Goal: Information Seeking & Learning: Learn about a topic

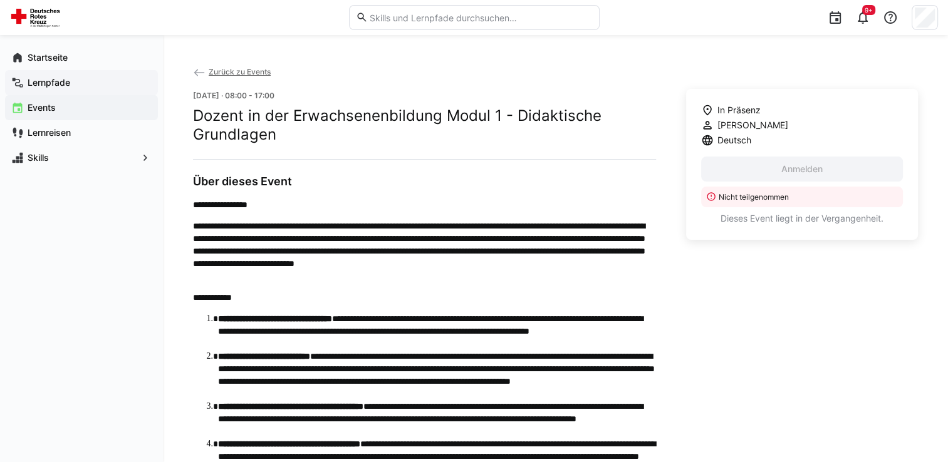
click at [0, 0] on app-navigation-label "Lernpfade" at bounding box center [0, 0] width 0 height 0
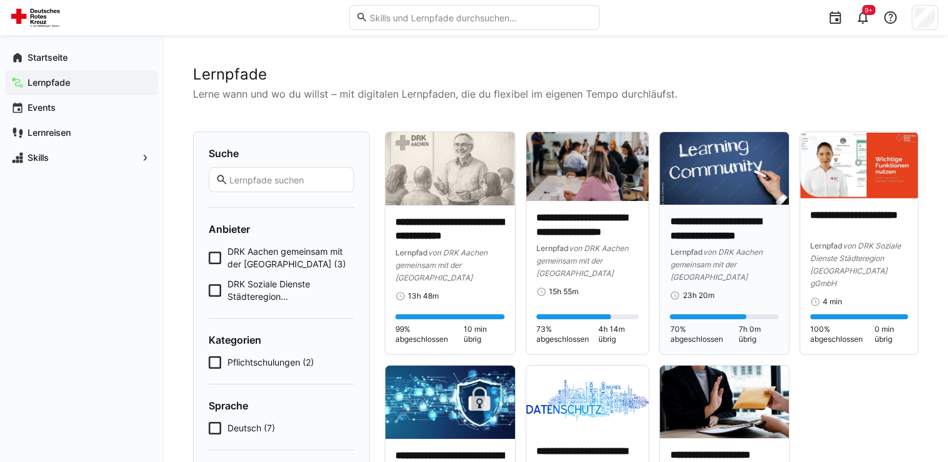
click at [699, 177] on img at bounding box center [724, 168] width 129 height 73
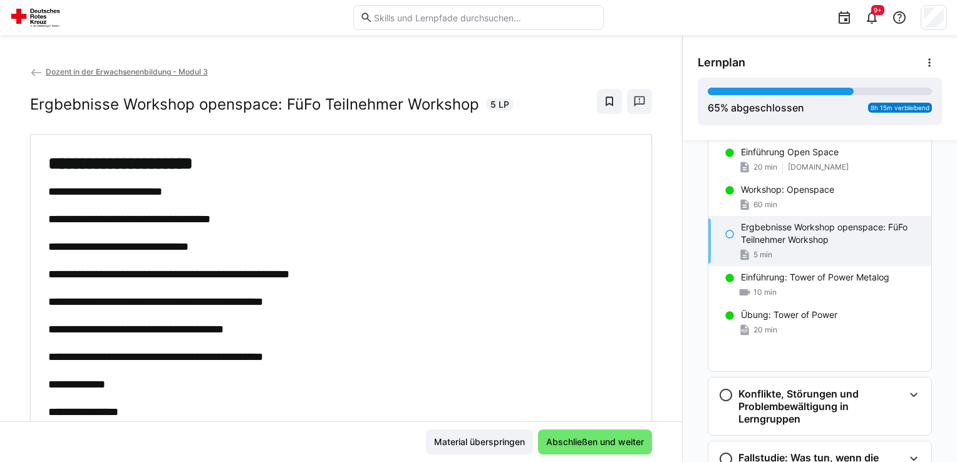
scroll to position [882, 0]
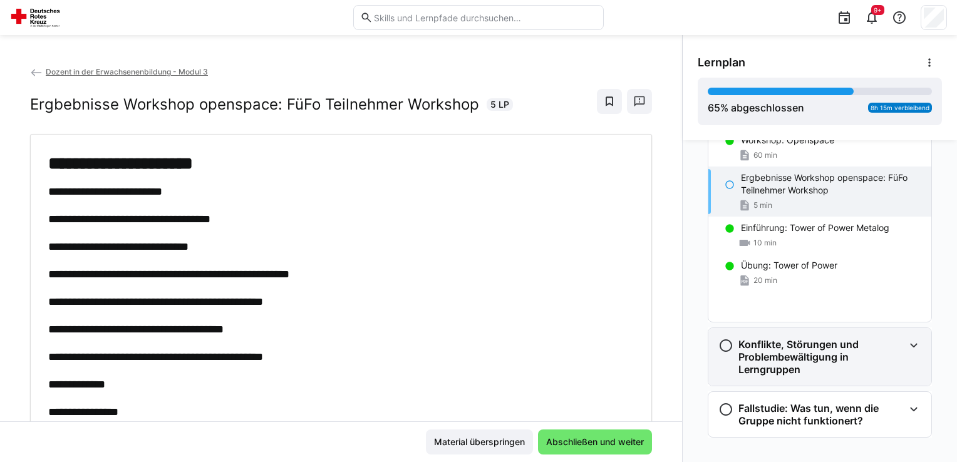
click at [764, 338] on h3 "Konflikte, Störungen und Problembewältigung in Lerngruppen" at bounding box center [821, 357] width 165 height 38
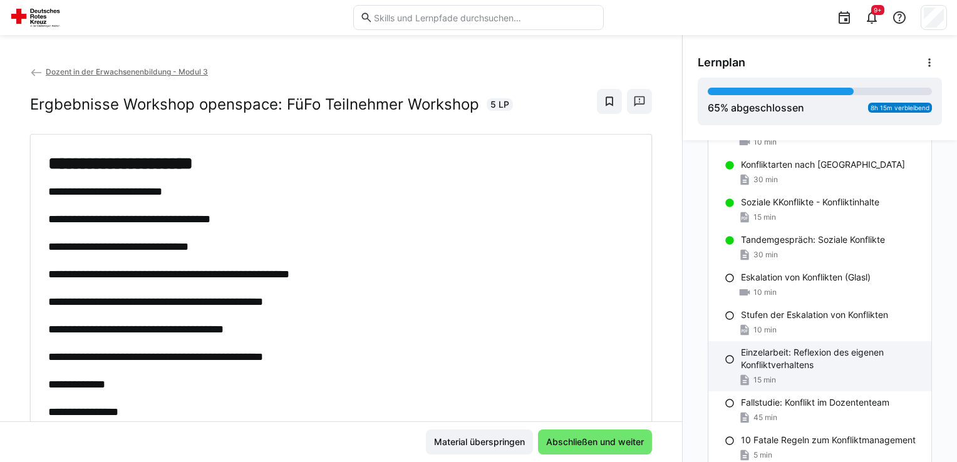
scroll to position [1509, 0]
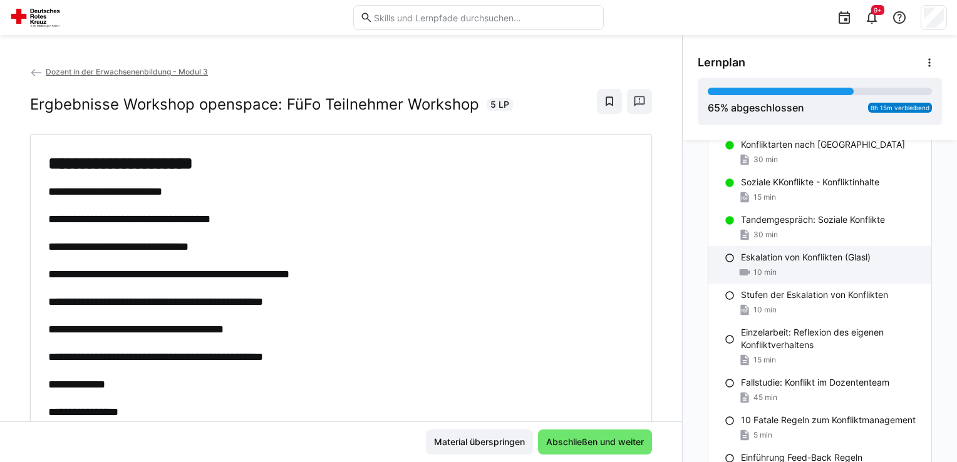
click at [777, 257] on p "Eskalation von Konflikten (Glasl)" at bounding box center [806, 257] width 130 height 13
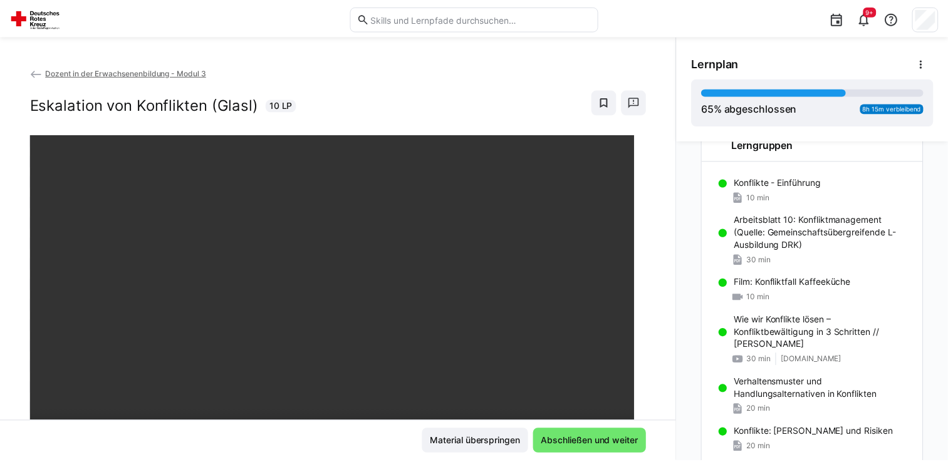
scroll to position [1055, 0]
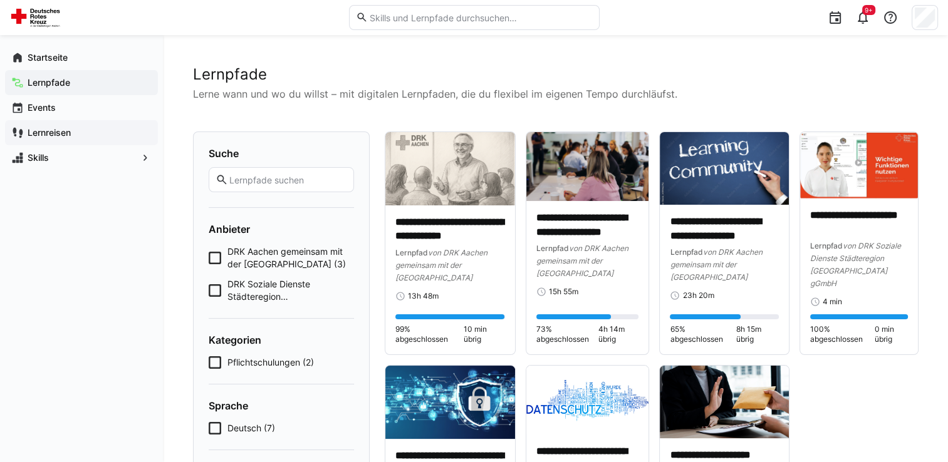
click at [83, 133] on span "Lernreisen" at bounding box center [89, 133] width 126 height 13
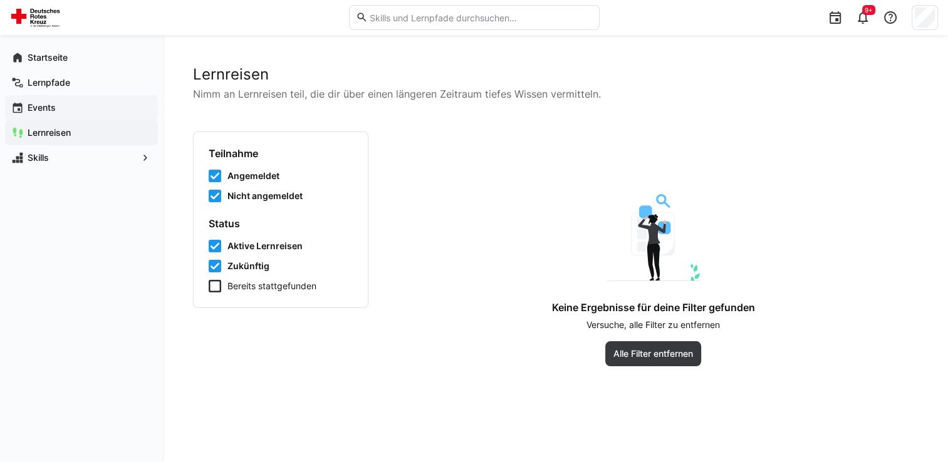
click at [90, 105] on span "Events" at bounding box center [89, 107] width 126 height 13
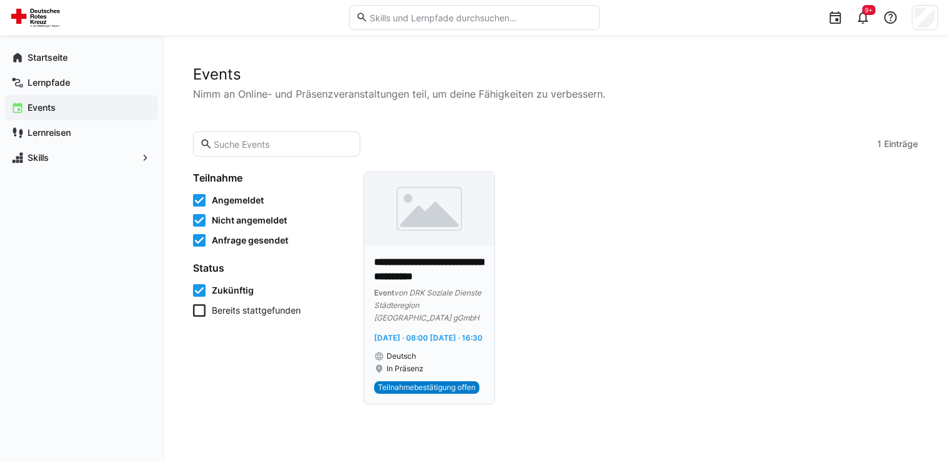
click at [440, 337] on app-date-range-label "[DATE] · 08:00 [DATE] · 16:30" at bounding box center [429, 337] width 110 height 13
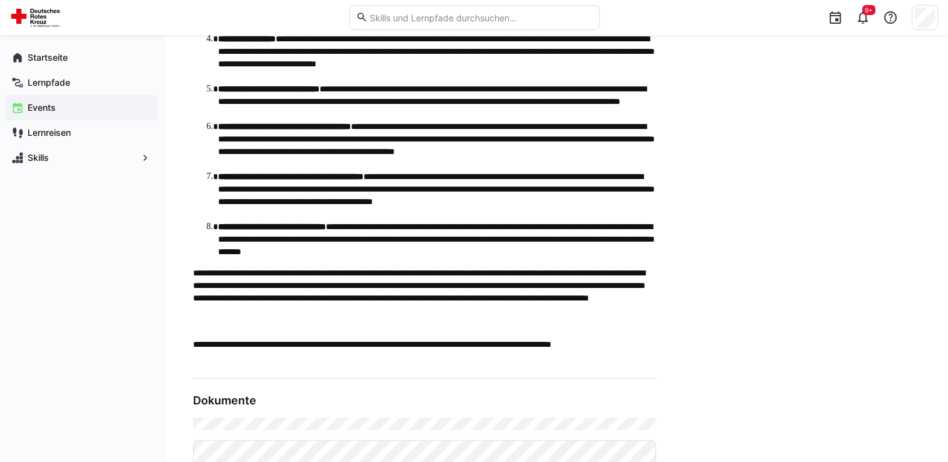
scroll to position [501, 0]
